Goal: Task Accomplishment & Management: Manage account settings

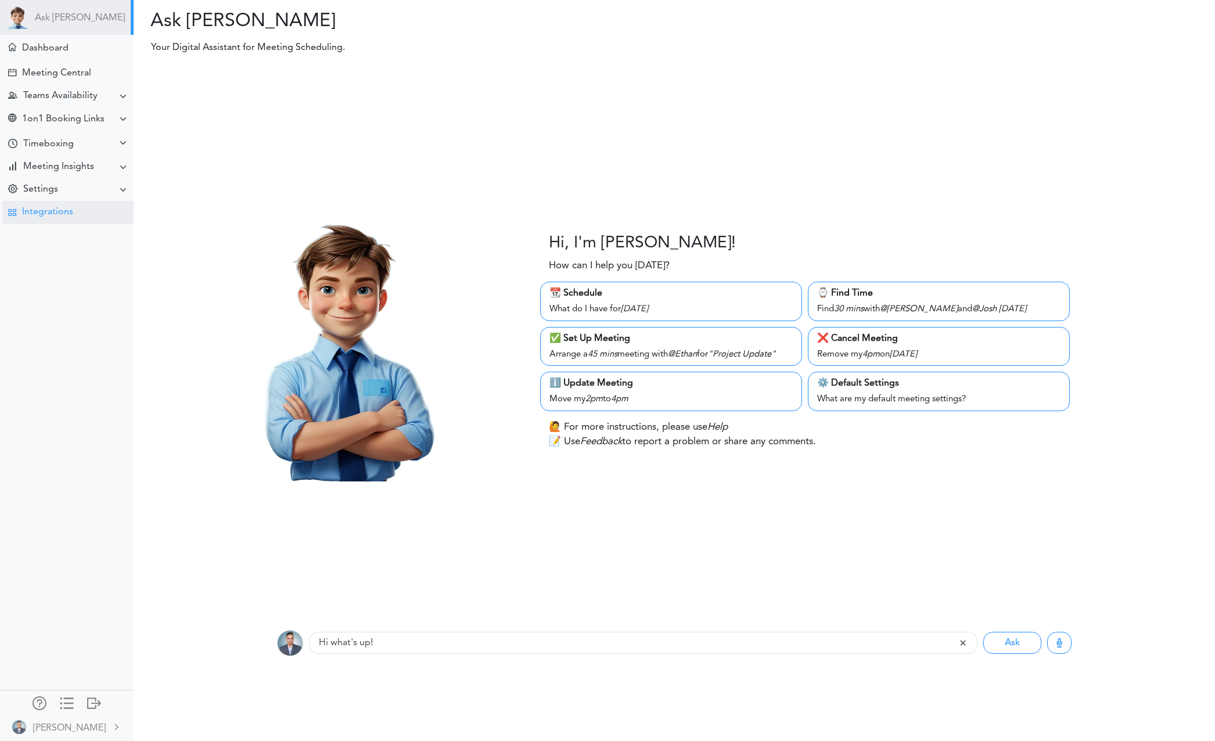
click at [59, 225] on div "Ask [PERSON_NAME] Dashboard Meeting Central" at bounding box center [67, 370] width 134 height 741
click at [58, 217] on div "Integrations" at bounding box center [47, 212] width 51 height 11
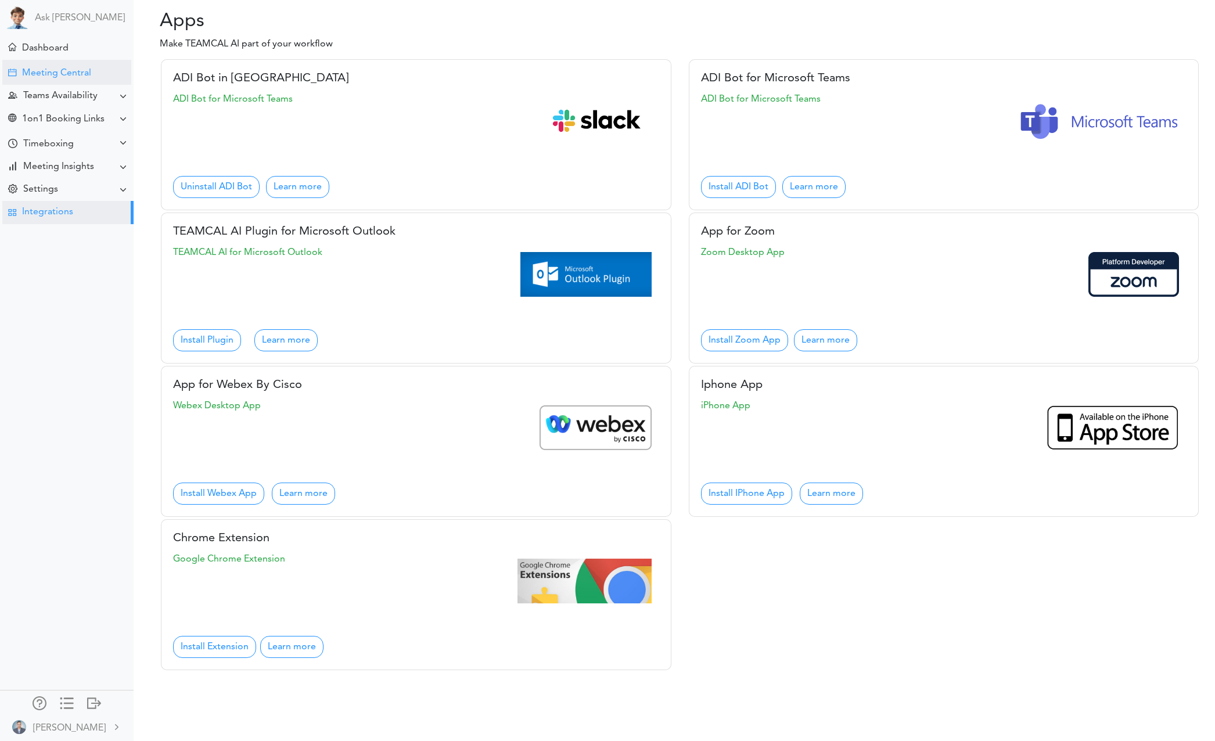
click at [77, 75] on div "Meeting Central" at bounding box center [56, 73] width 69 height 11
click at [87, 105] on div "Teams Availability" at bounding box center [67, 96] width 131 height 23
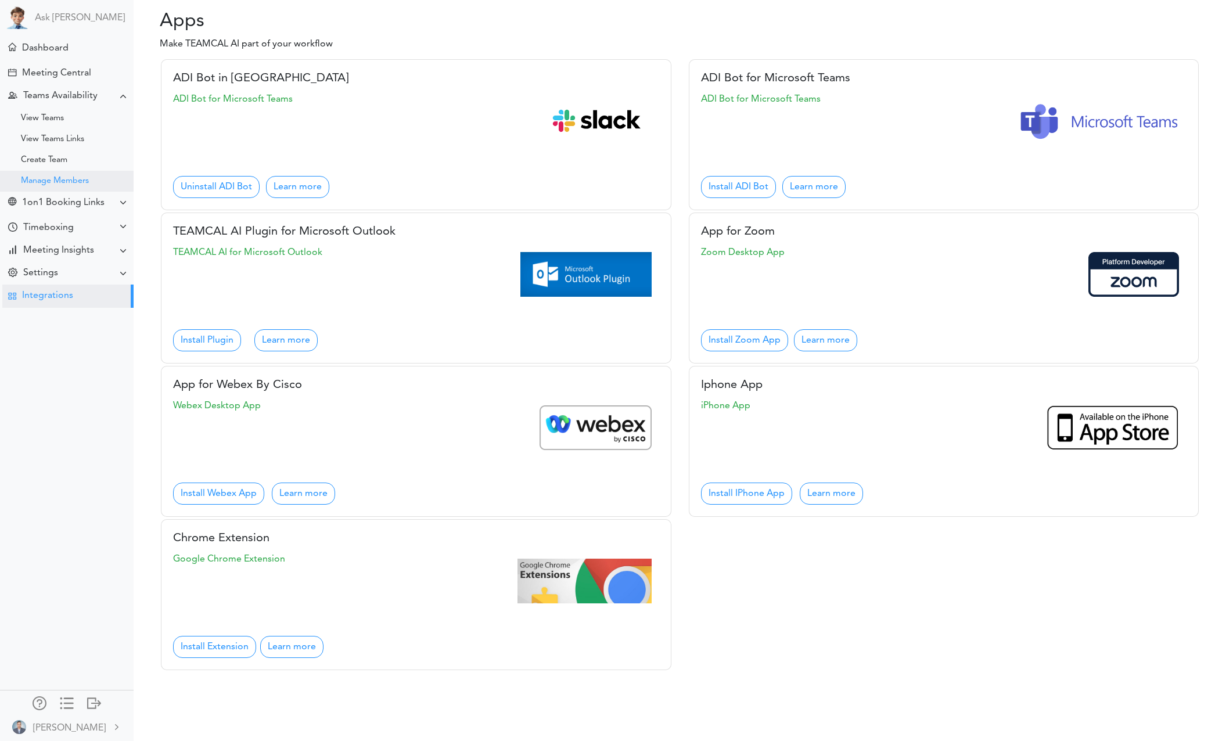
click at [53, 180] on div "Manage Members" at bounding box center [55, 181] width 68 height 6
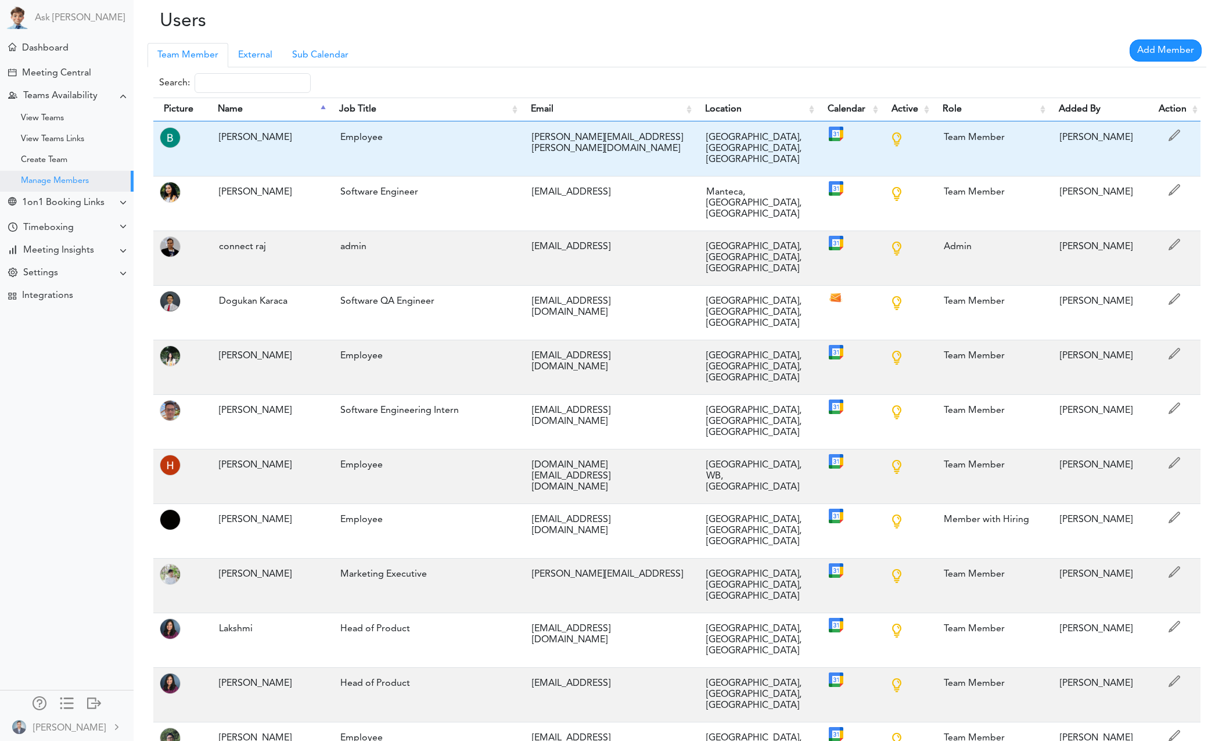
click at [1181, 135] on span at bounding box center [1173, 137] width 17 height 17
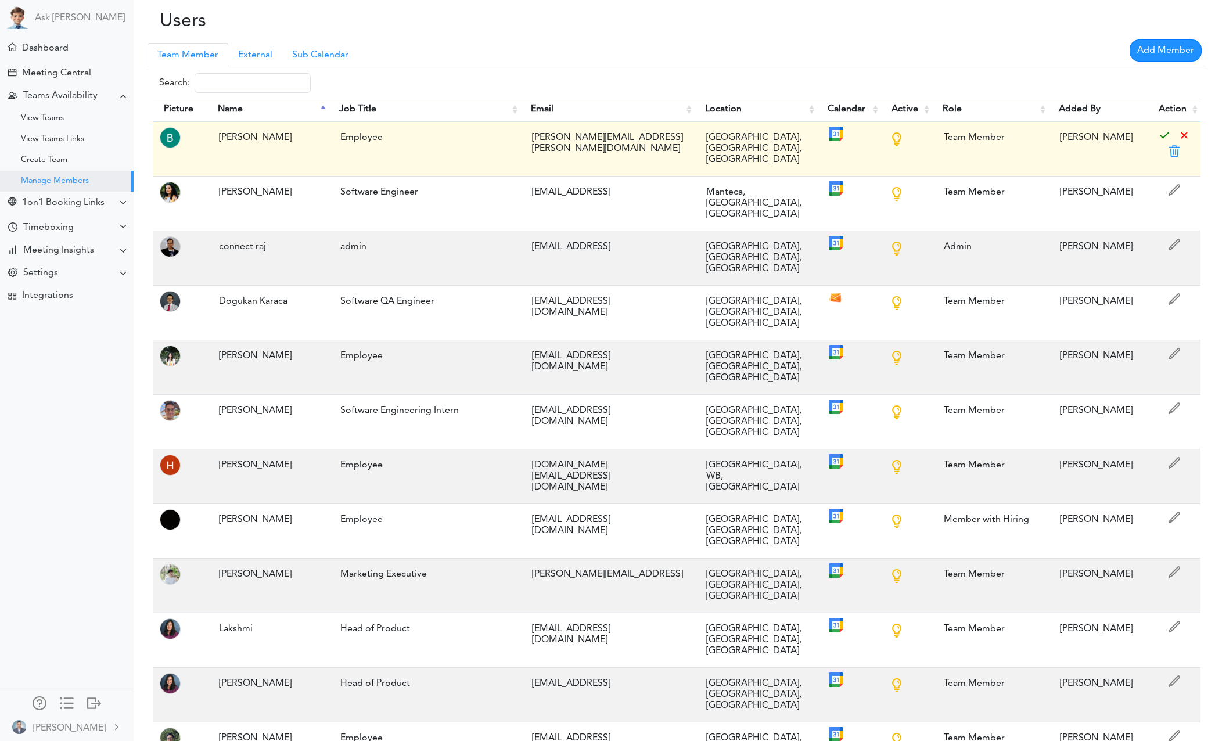
click at [1175, 152] on span at bounding box center [1173, 153] width 17 height 17
